Goal: Use online tool/utility

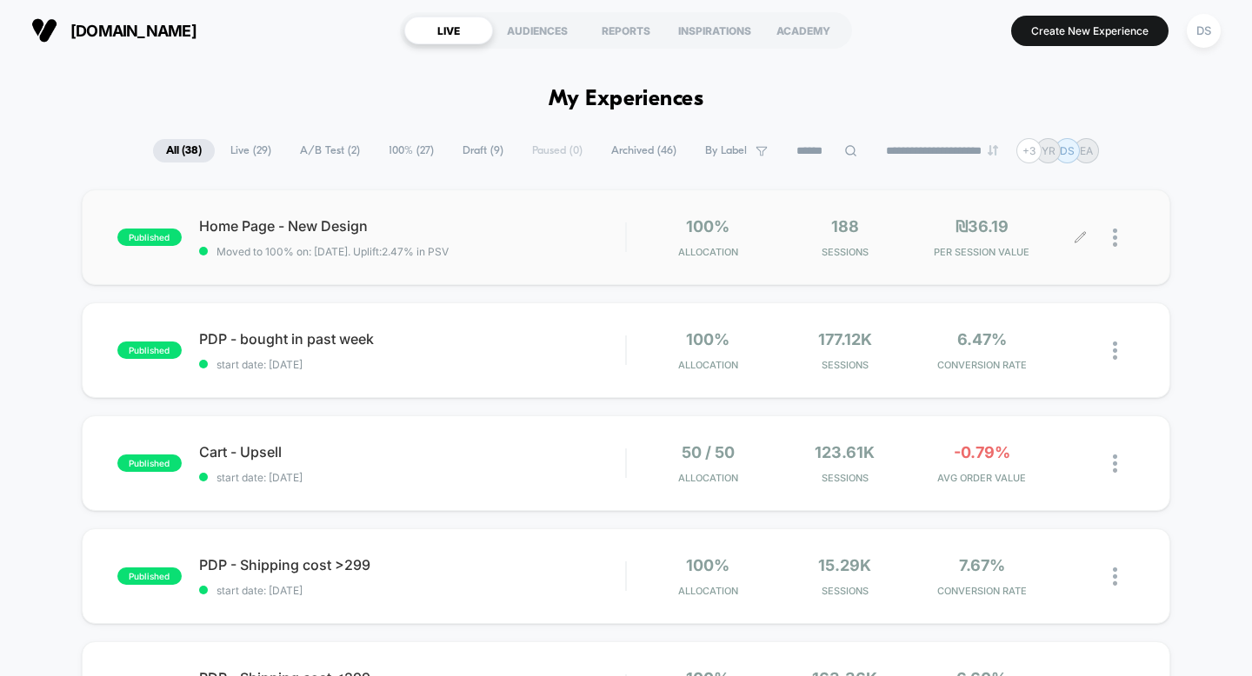
click at [1079, 234] on icon at bounding box center [1079, 237] width 13 height 13
